Goal: Information Seeking & Learning: Learn about a topic

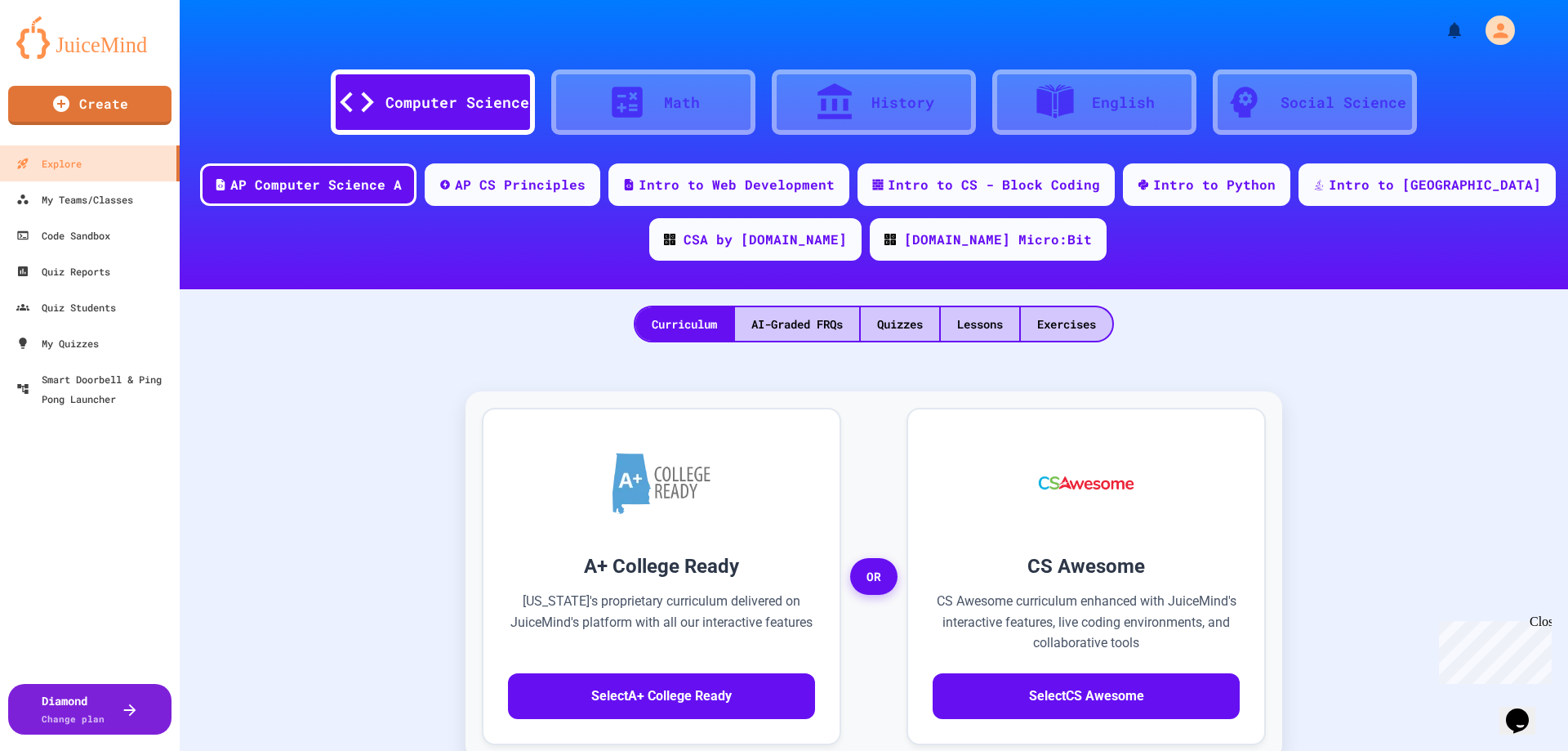
click at [867, 312] on div "Quizzes" at bounding box center [900, 323] width 78 height 33
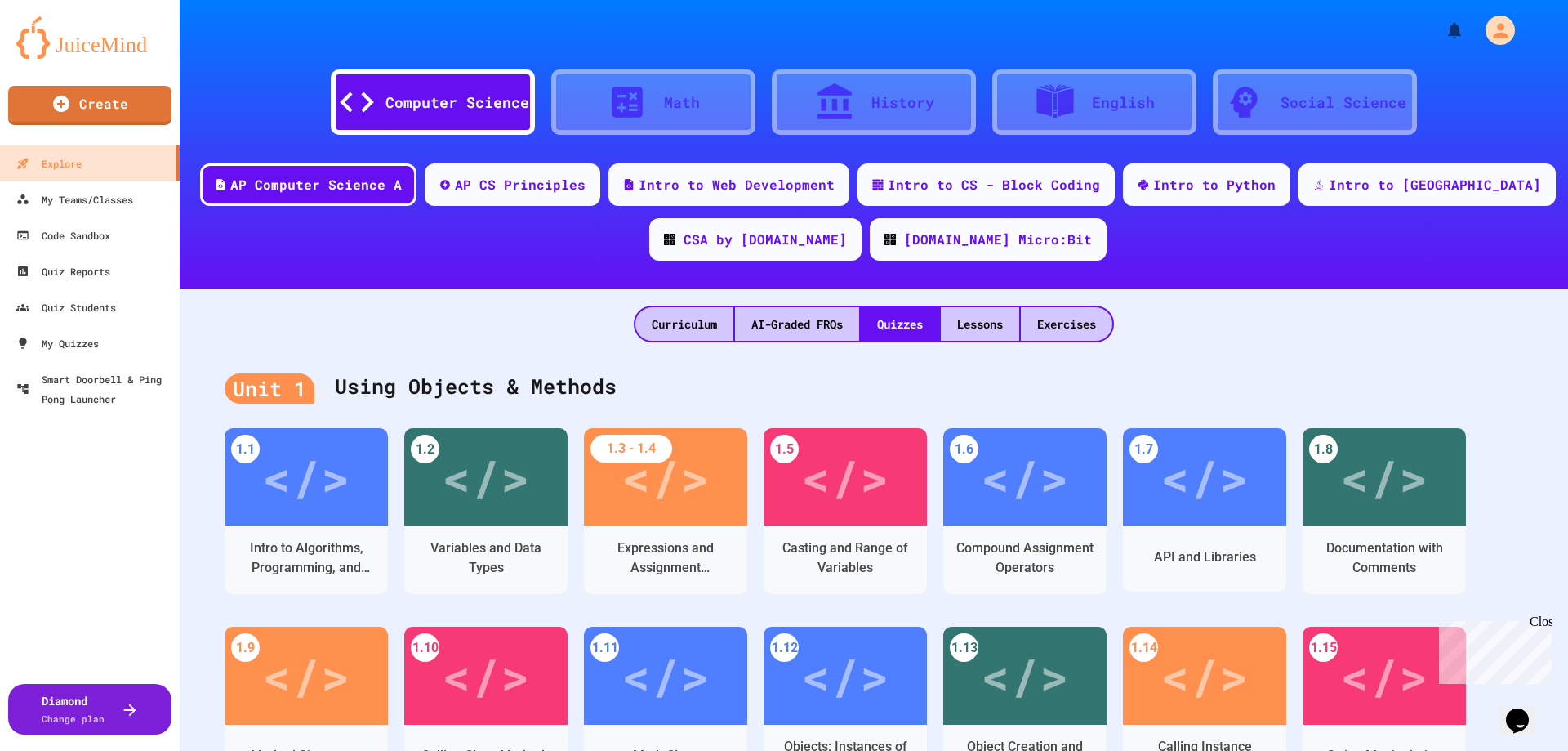
click at [585, 189] on div "AP CS Principles" at bounding box center [520, 184] width 130 height 20
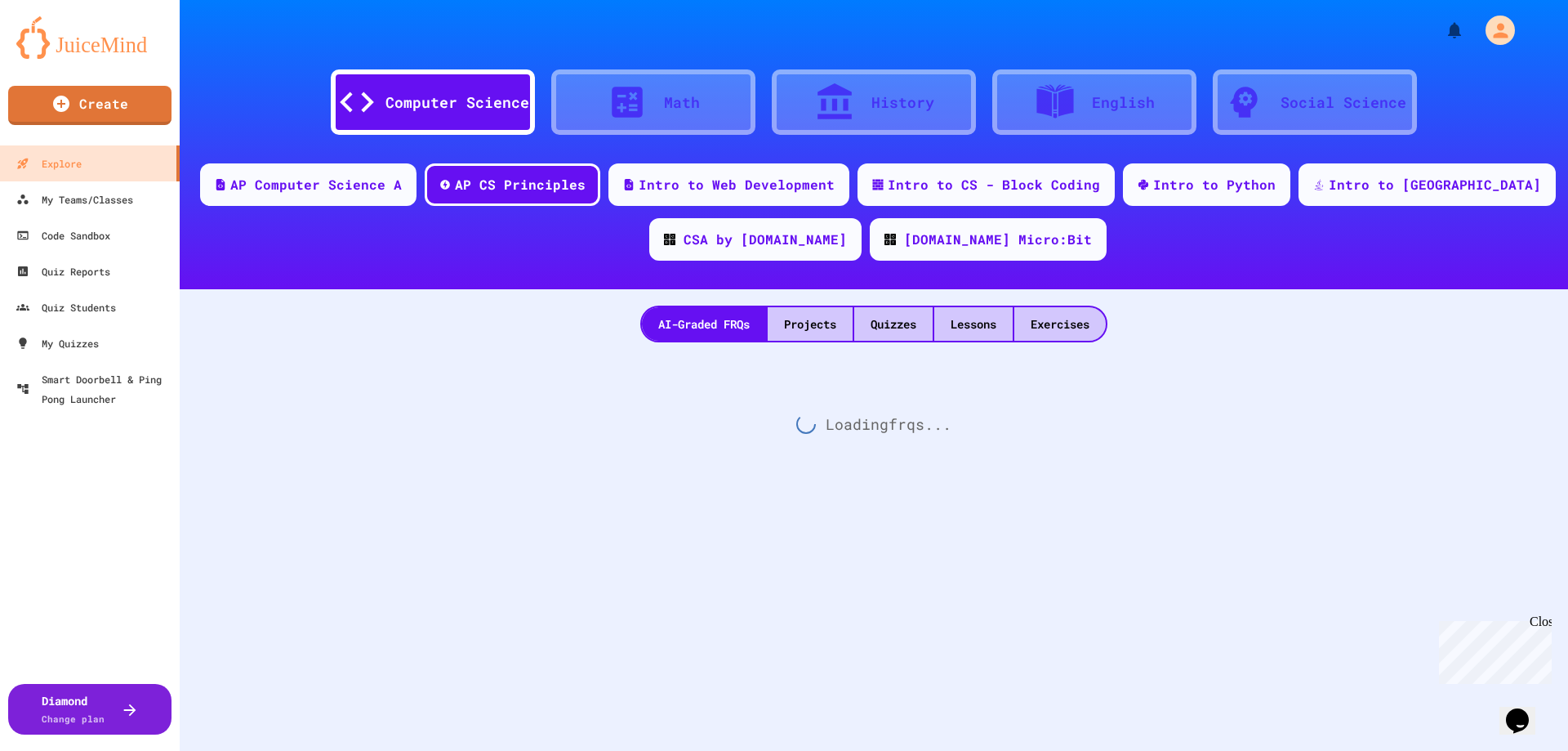
click at [876, 323] on div "Quizzes" at bounding box center [893, 323] width 78 height 33
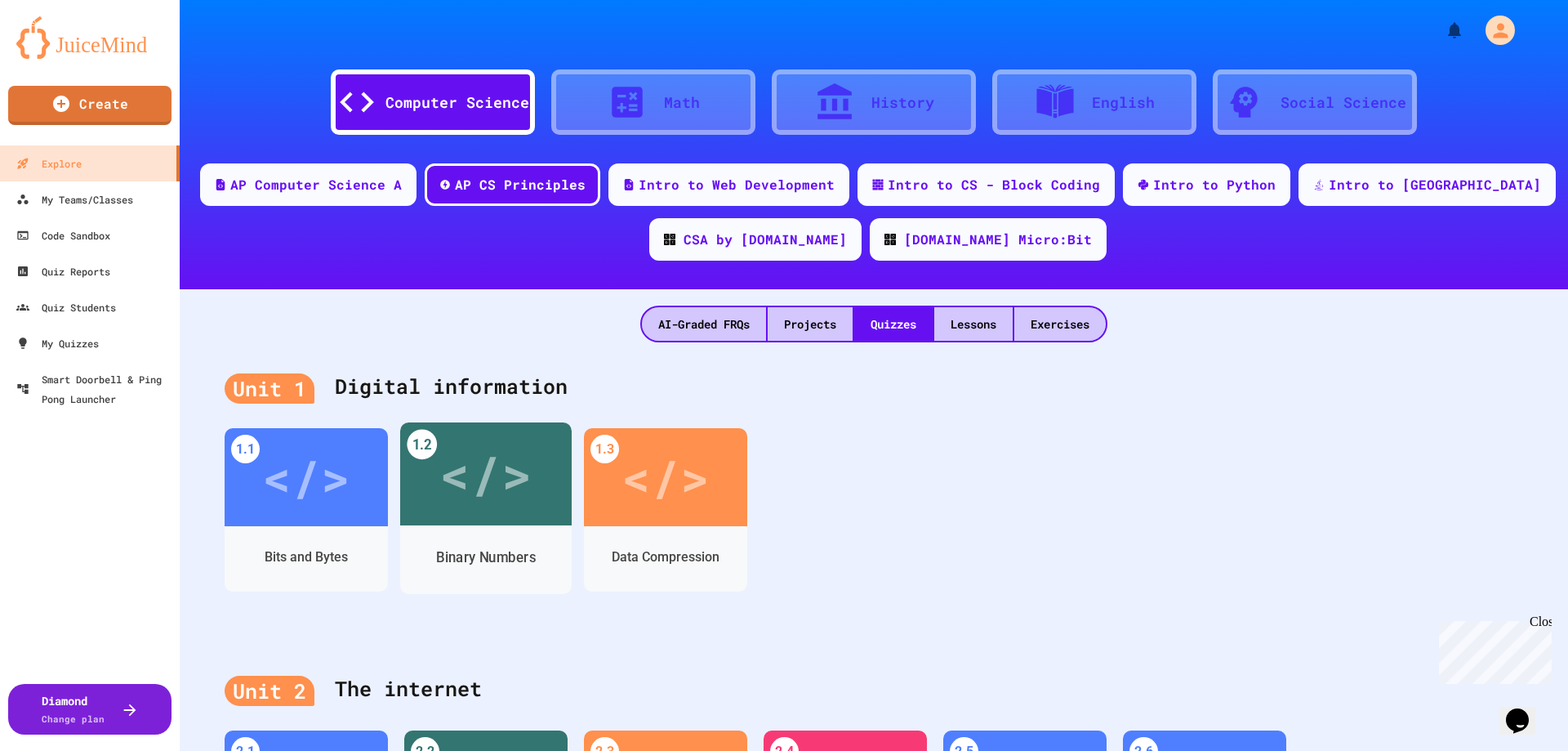
click at [516, 451] on div "</>" at bounding box center [486, 474] width 92 height 78
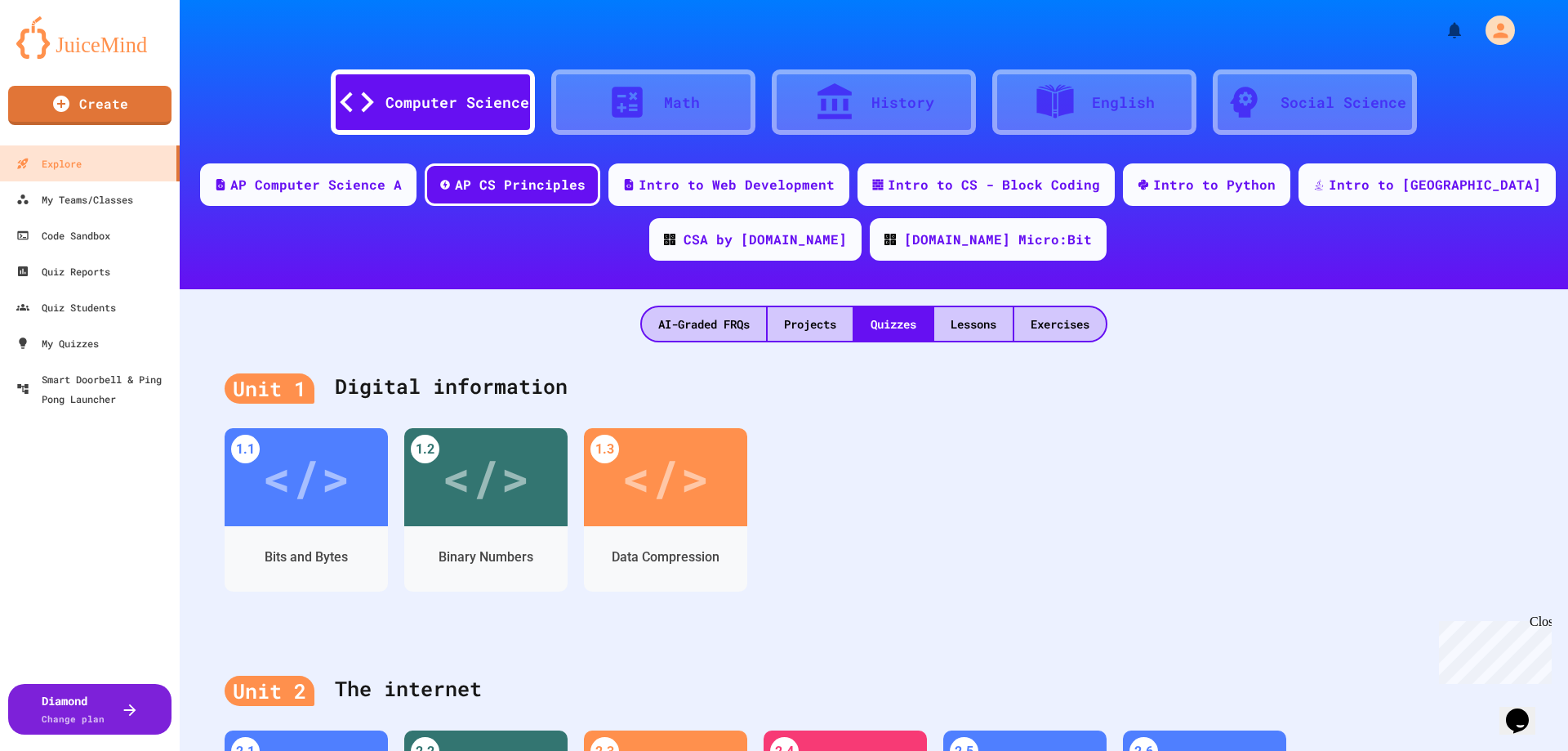
click at [977, 397] on div "Unit 1 Digital information" at bounding box center [874, 387] width 1299 height 66
